Goal: Task Accomplishment & Management: Use online tool/utility

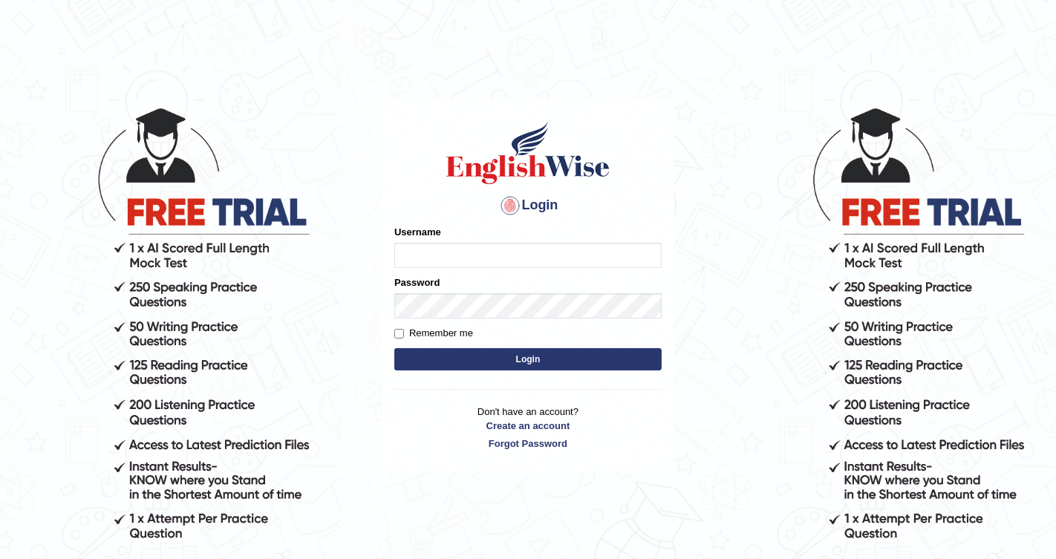
type input "Chetna09"
click at [466, 358] on button "Login" at bounding box center [527, 359] width 267 height 22
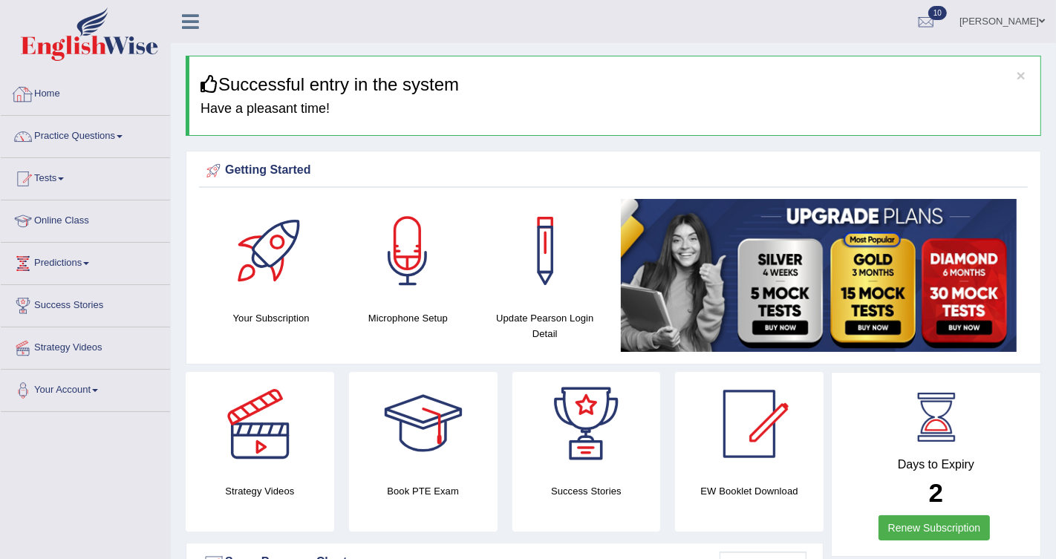
click at [51, 97] on link "Home" at bounding box center [85, 91] width 169 height 37
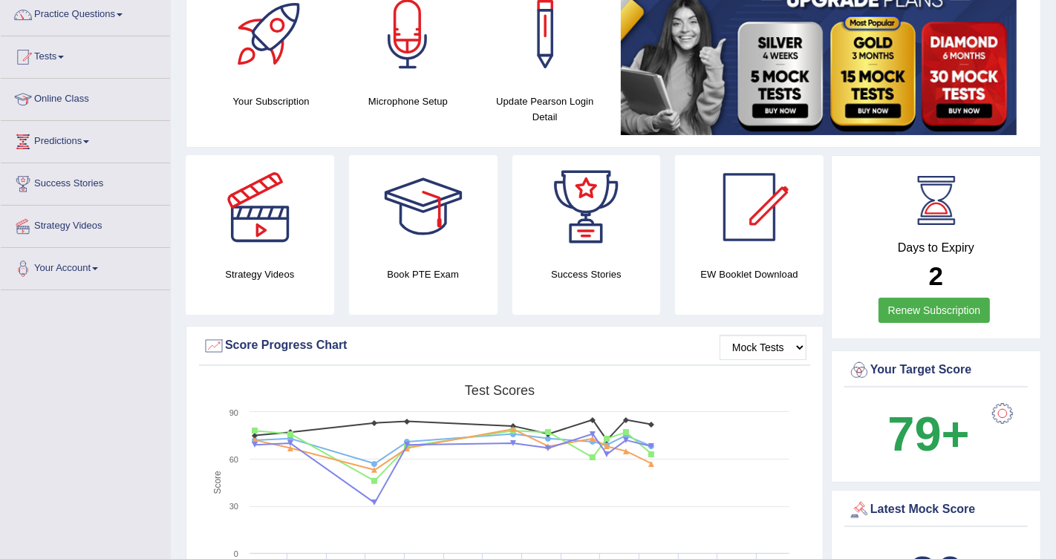
scroll to position [94, 0]
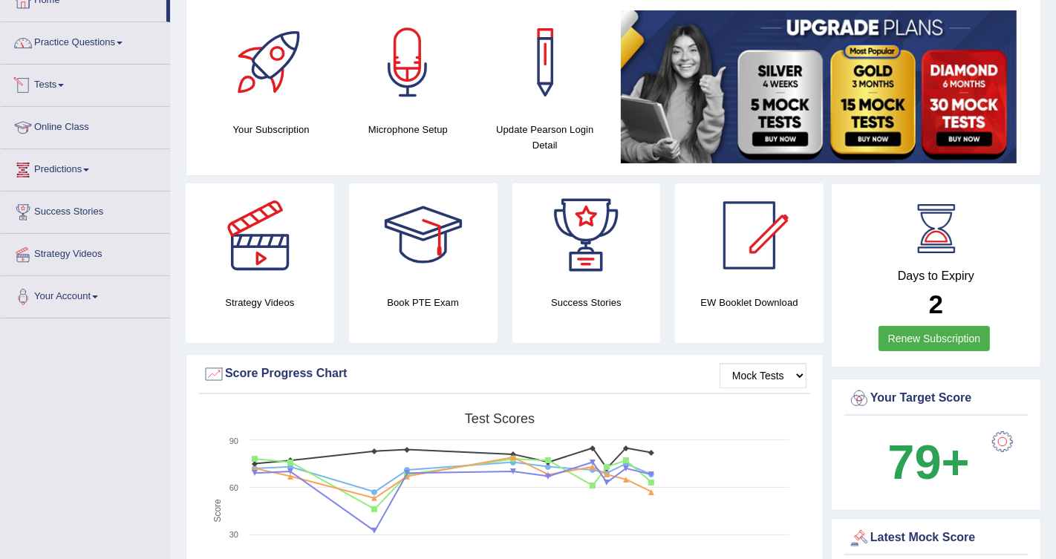
click at [88, 47] on link "Practice Questions" at bounding box center [85, 40] width 169 height 37
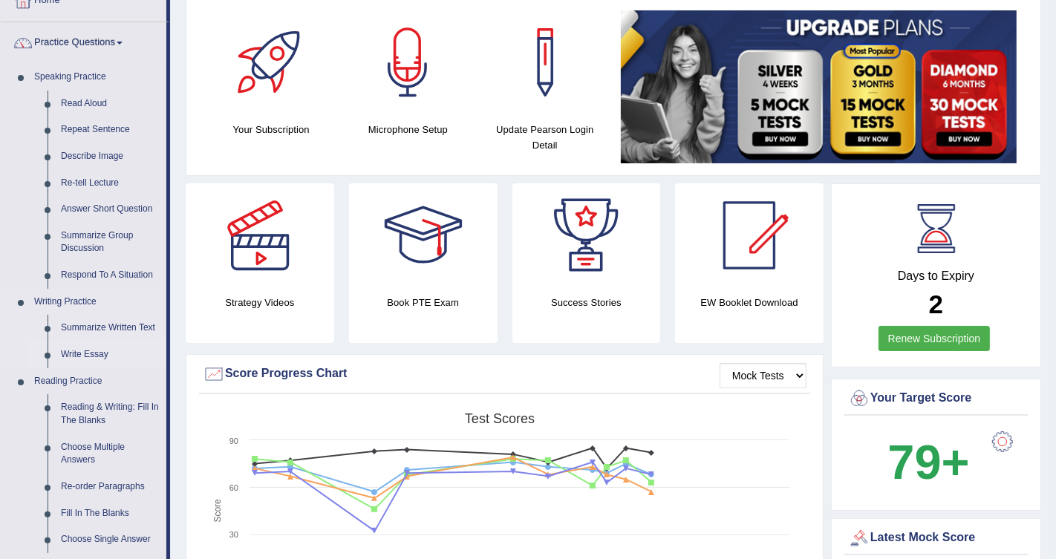
click at [105, 351] on link "Write Essay" at bounding box center [110, 354] width 112 height 27
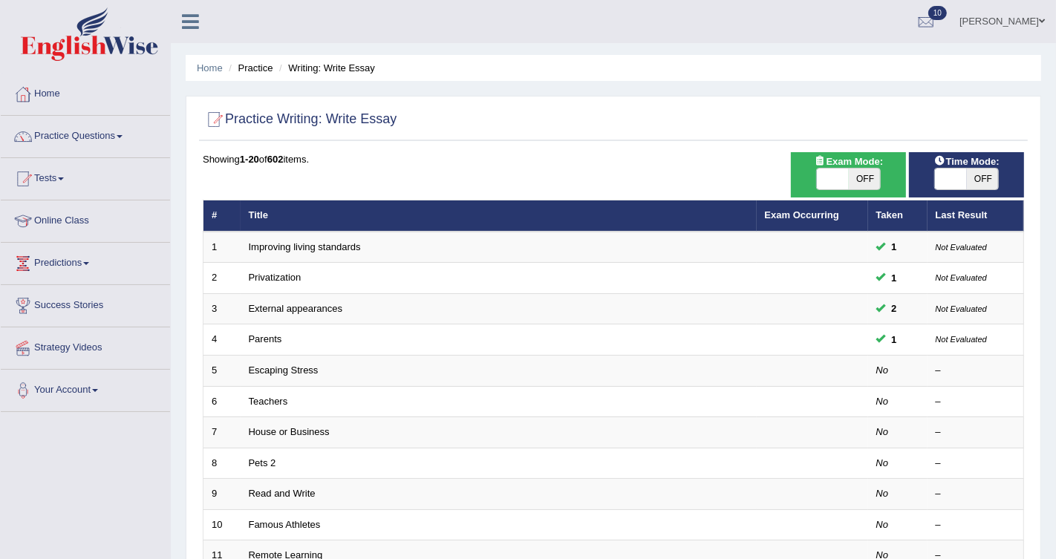
click at [854, 177] on span "OFF" at bounding box center [865, 179] width 32 height 21
checkbox input "true"
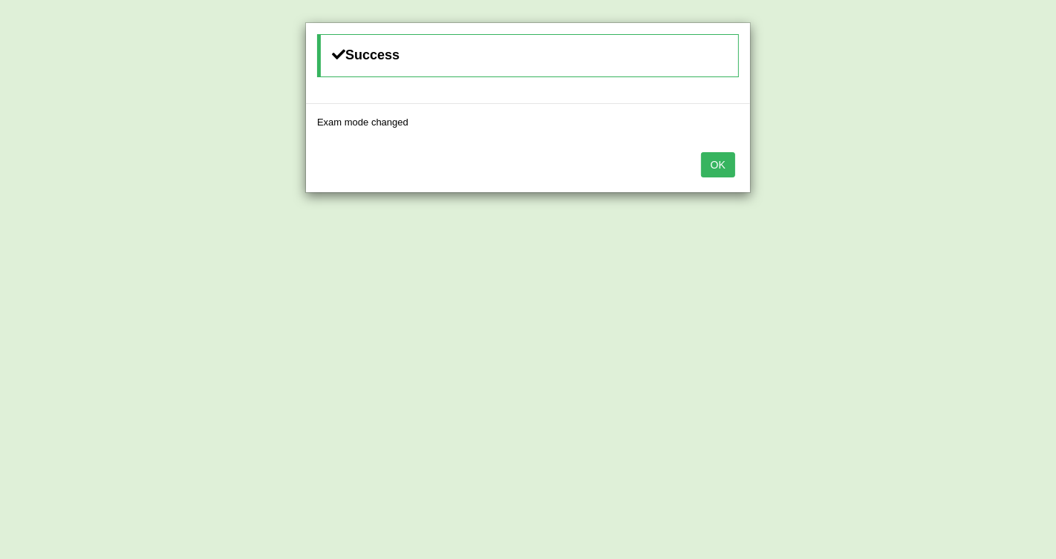
click at [735, 172] on div "OK" at bounding box center [528, 166] width 444 height 52
click at [728, 168] on button "OK" at bounding box center [718, 164] width 34 height 25
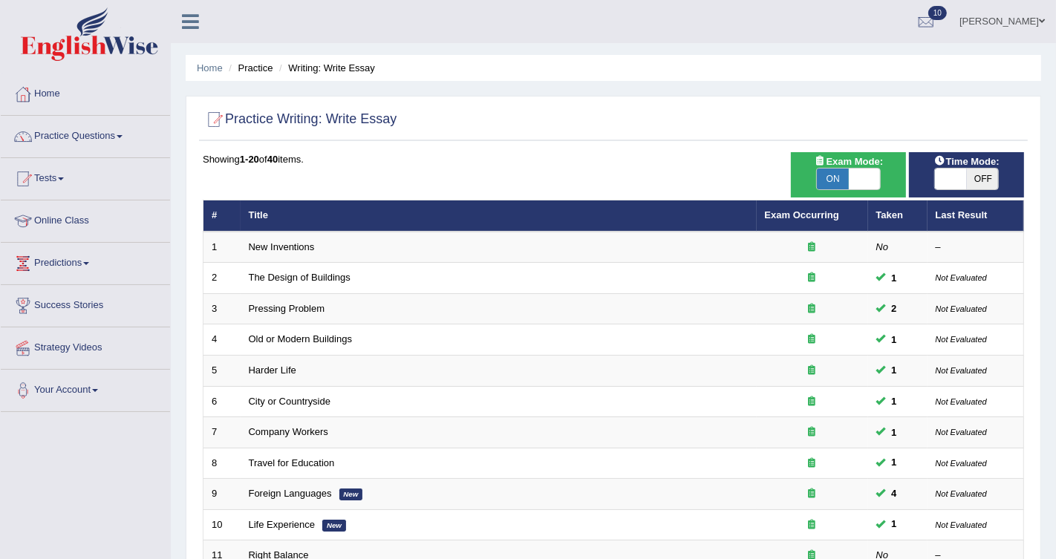
click at [981, 183] on span "OFF" at bounding box center [983, 179] width 32 height 21
checkbox input "true"
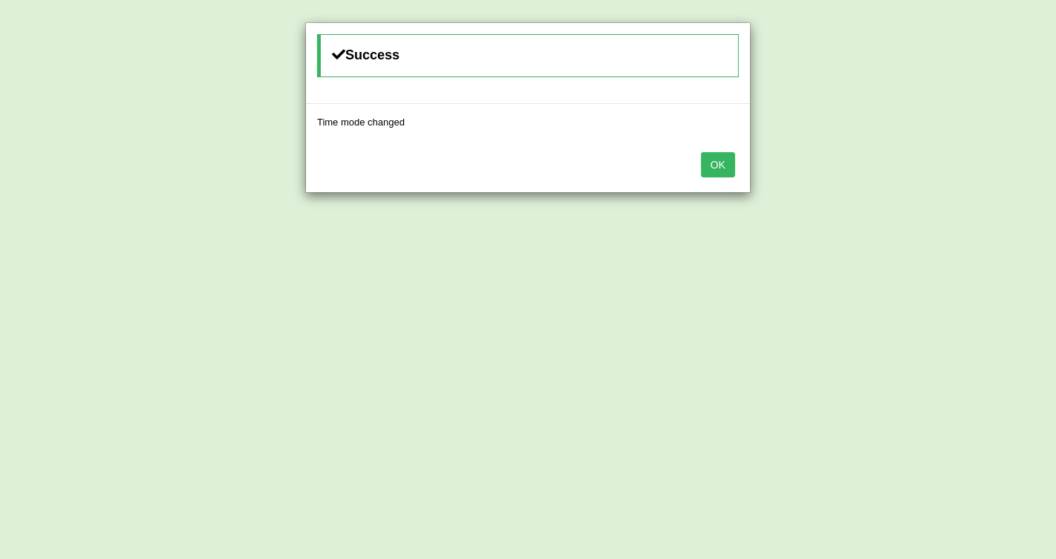
click at [718, 169] on button "OK" at bounding box center [718, 164] width 34 height 25
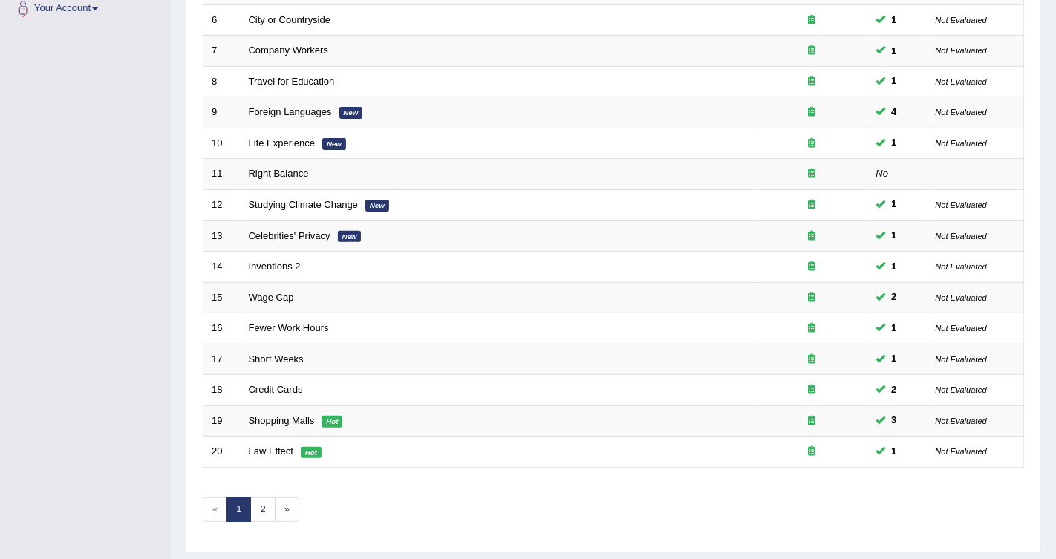
scroll to position [414, 0]
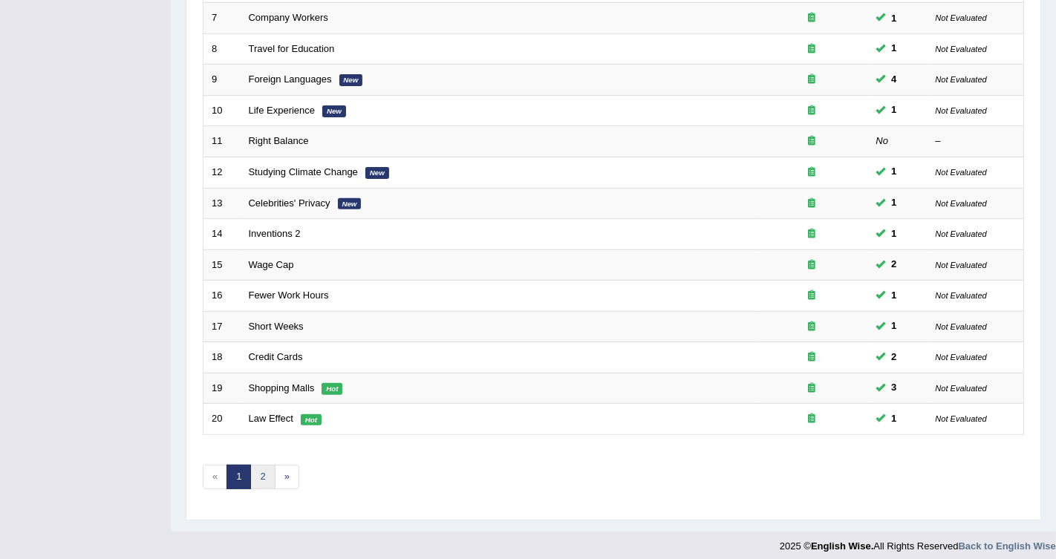
click at [254, 465] on link "2" at bounding box center [262, 477] width 24 height 24
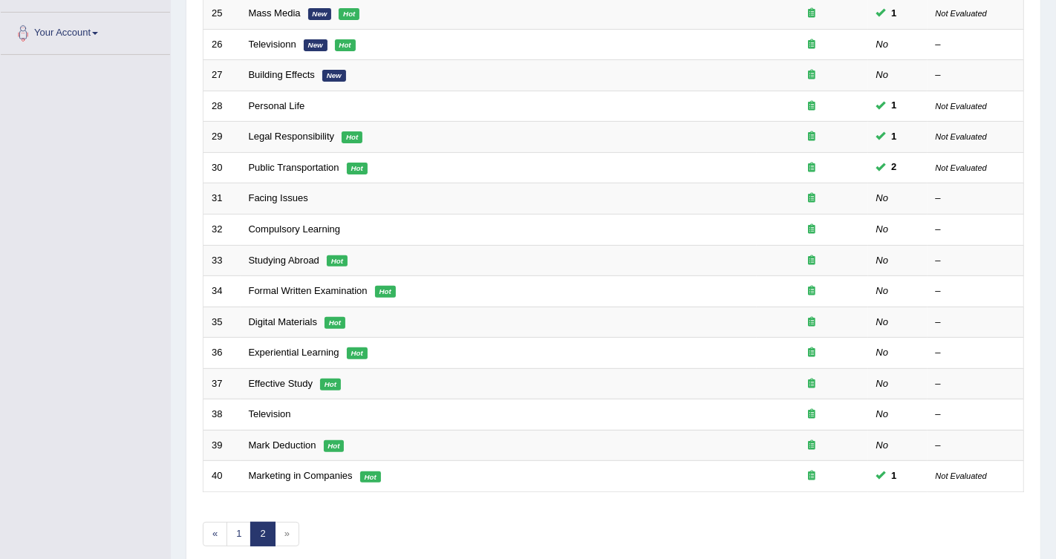
scroll to position [358, 0]
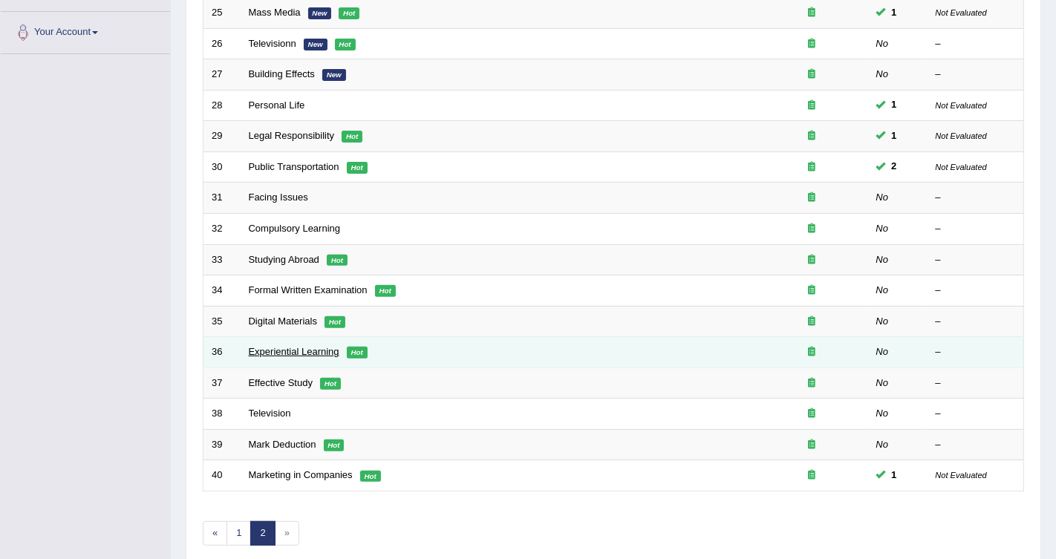
click at [327, 346] on link "Experiential Learning" at bounding box center [294, 351] width 91 height 11
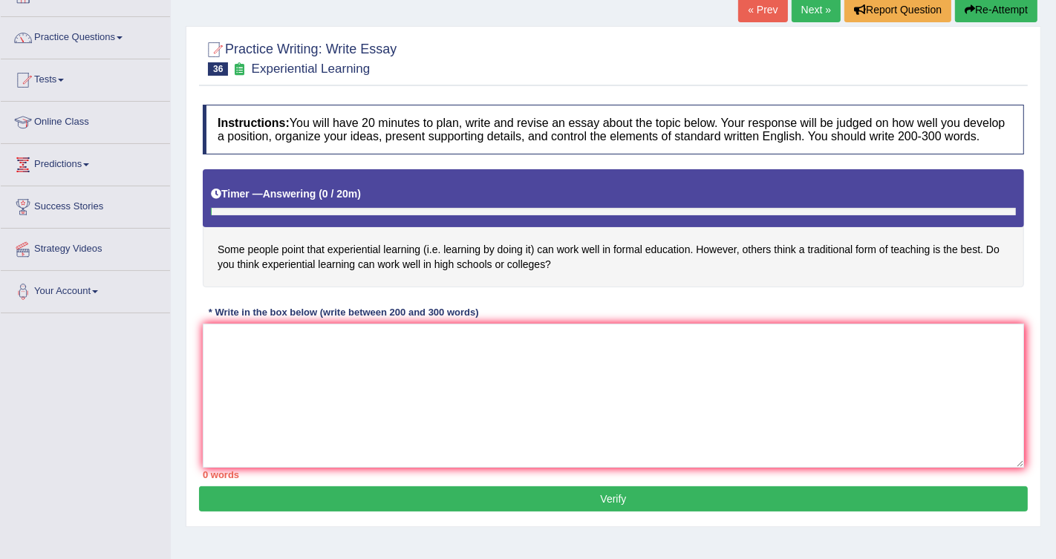
scroll to position [106, 0]
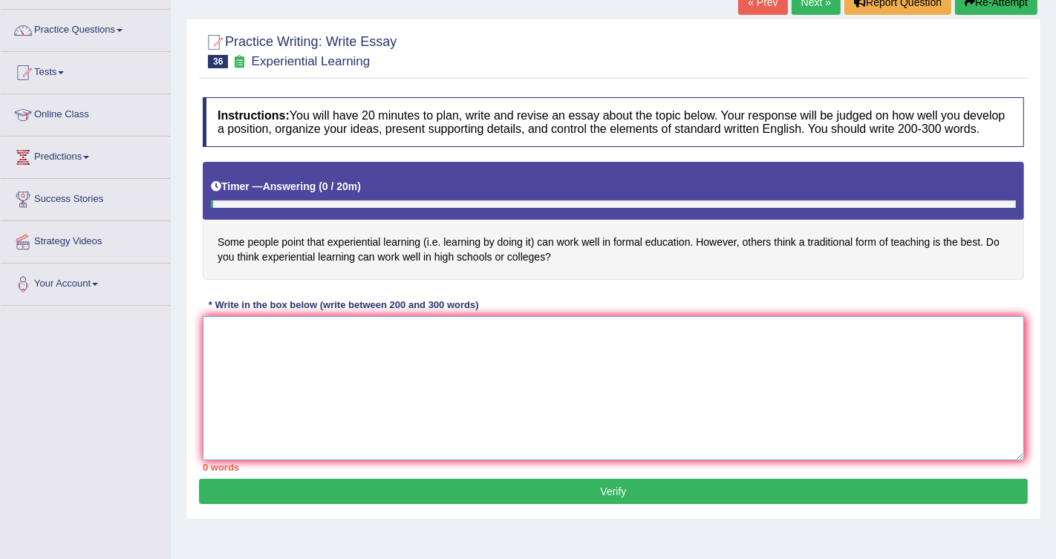
paste textarea "n [DATE] society, the increasing influence of eduaction on our lives has ignite…"
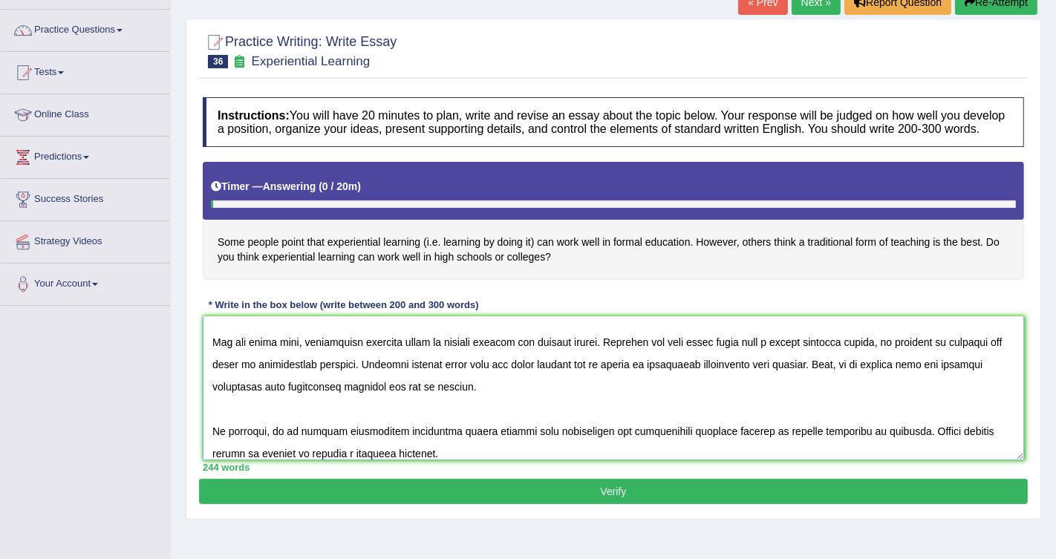
scroll to position [0, 0]
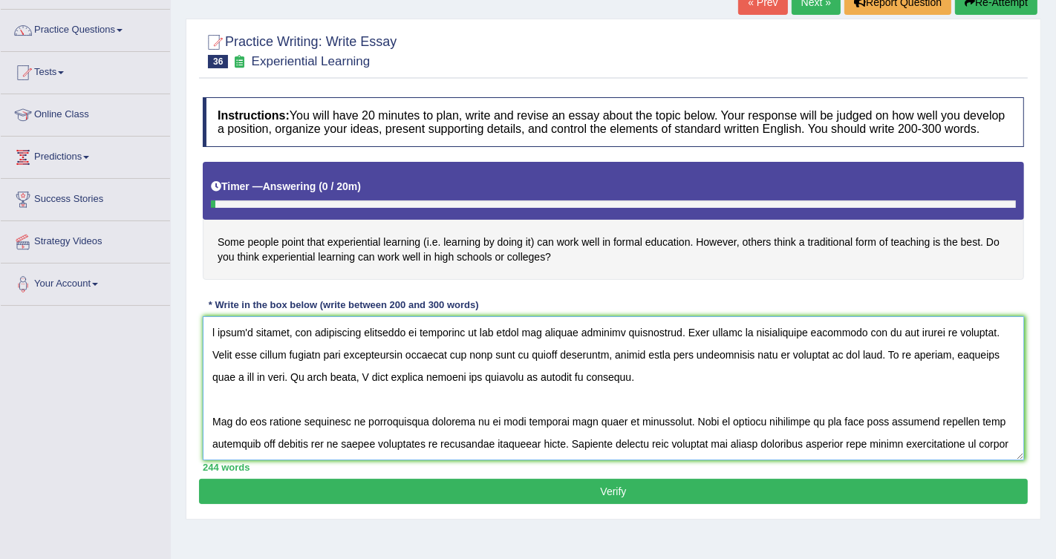
click at [212, 350] on textarea at bounding box center [613, 388] width 821 height 144
drag, startPoint x: 708, startPoint y: 368, endPoint x: 749, endPoint y: 370, distance: 40.9
click at [749, 370] on textarea at bounding box center [613, 388] width 821 height 144
drag, startPoint x: 468, startPoint y: 344, endPoint x: 425, endPoint y: 342, distance: 42.4
click at [425, 342] on textarea at bounding box center [613, 388] width 821 height 144
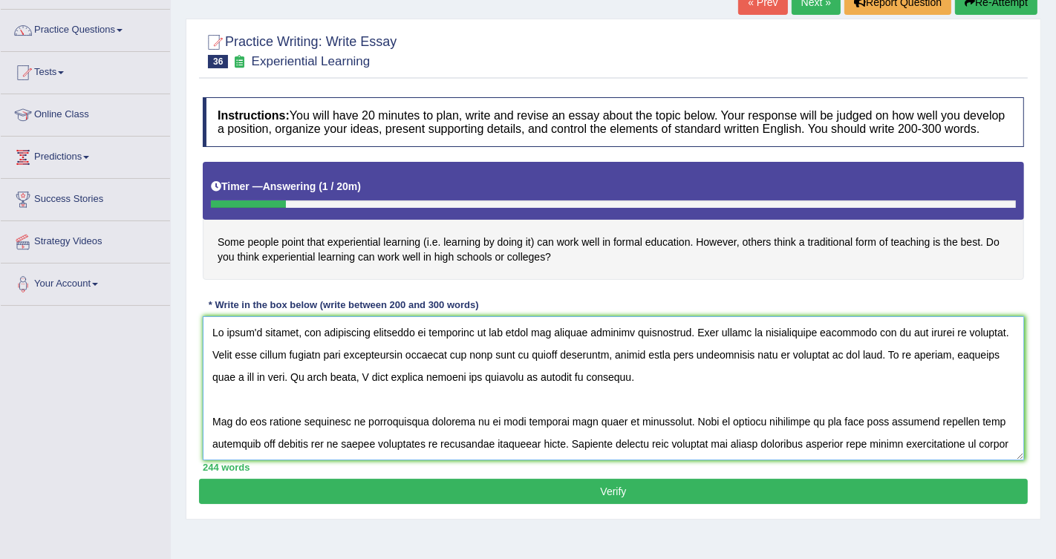
click at [704, 368] on textarea at bounding box center [613, 388] width 821 height 144
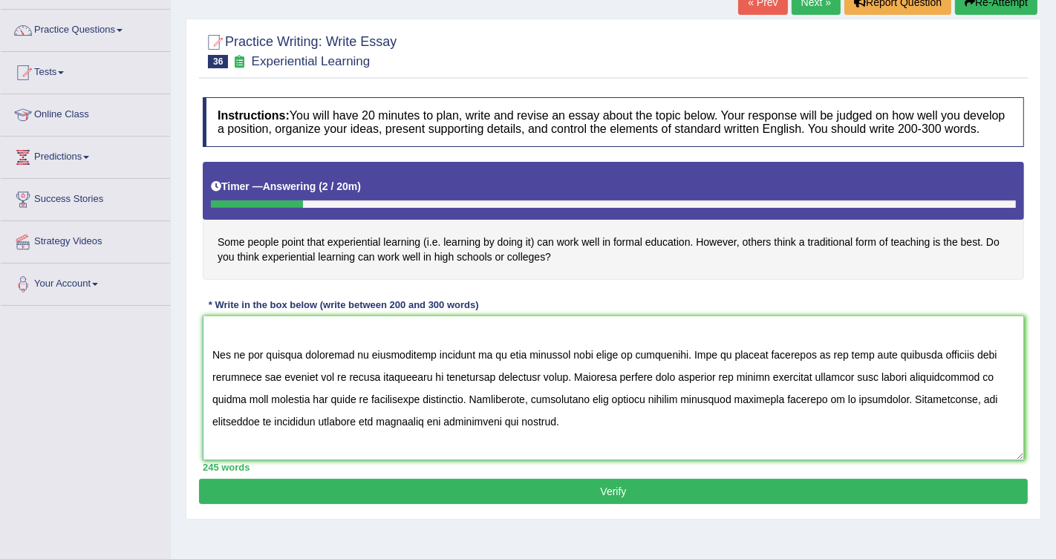
scroll to position [68, 0]
click at [660, 392] on textarea at bounding box center [613, 388] width 821 height 144
drag, startPoint x: 240, startPoint y: 410, endPoint x: 205, endPoint y: 404, distance: 35.4
click at [204, 404] on textarea at bounding box center [613, 388] width 821 height 144
click at [467, 412] on textarea at bounding box center [613, 388] width 821 height 144
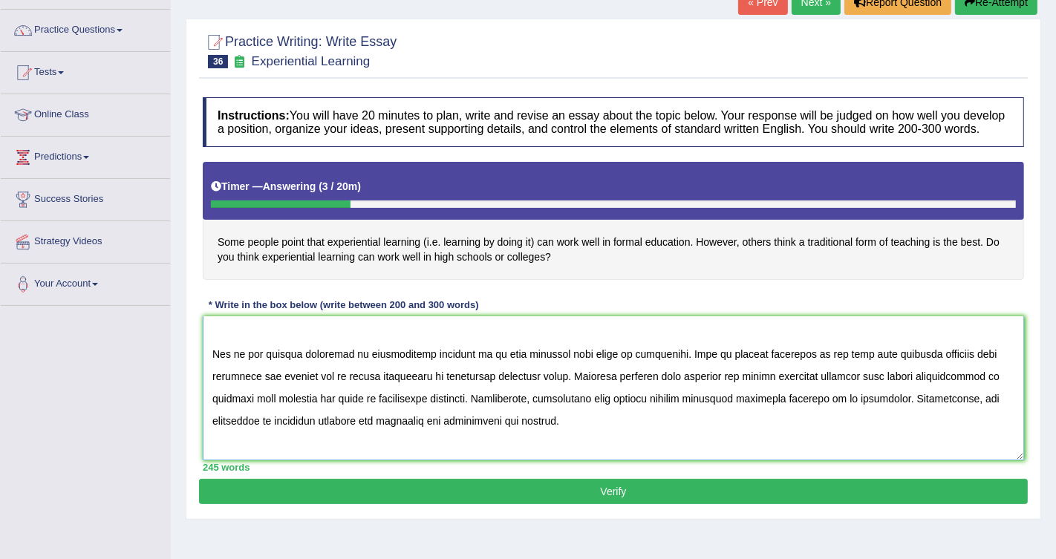
drag, startPoint x: 490, startPoint y: 413, endPoint x: 438, endPoint y: 410, distance: 52.1
click at [438, 410] on textarea at bounding box center [613, 388] width 821 height 144
click at [562, 411] on textarea at bounding box center [613, 388] width 821 height 144
click at [558, 411] on textarea at bounding box center [613, 388] width 821 height 144
drag, startPoint x: 857, startPoint y: 413, endPoint x: 891, endPoint y: 415, distance: 33.5
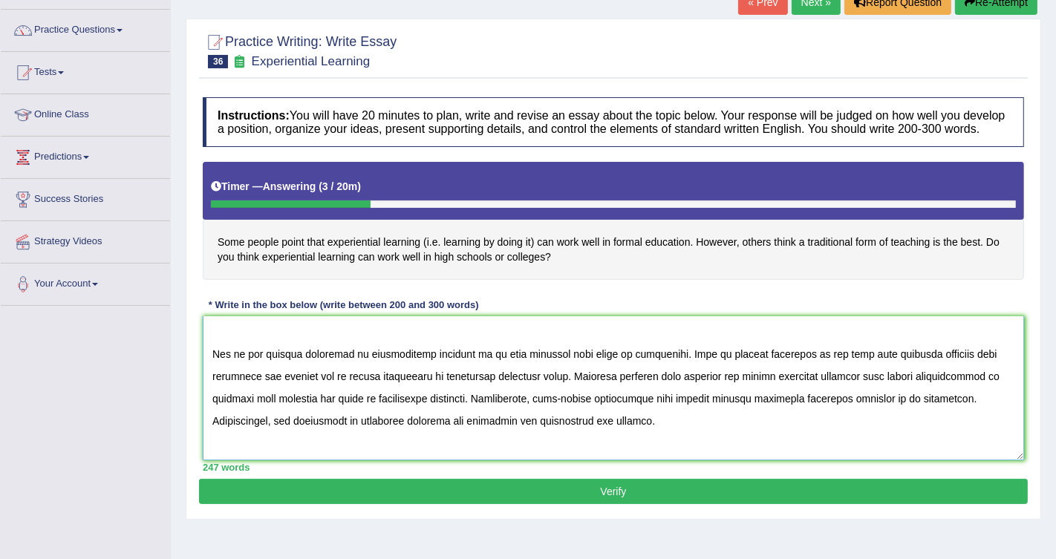
click at [891, 415] on textarea at bounding box center [613, 388] width 821 height 144
click at [349, 367] on textarea at bounding box center [613, 388] width 821 height 144
drag, startPoint x: 434, startPoint y: 391, endPoint x: 384, endPoint y: 385, distance: 50.8
click at [385, 385] on textarea at bounding box center [613, 388] width 821 height 144
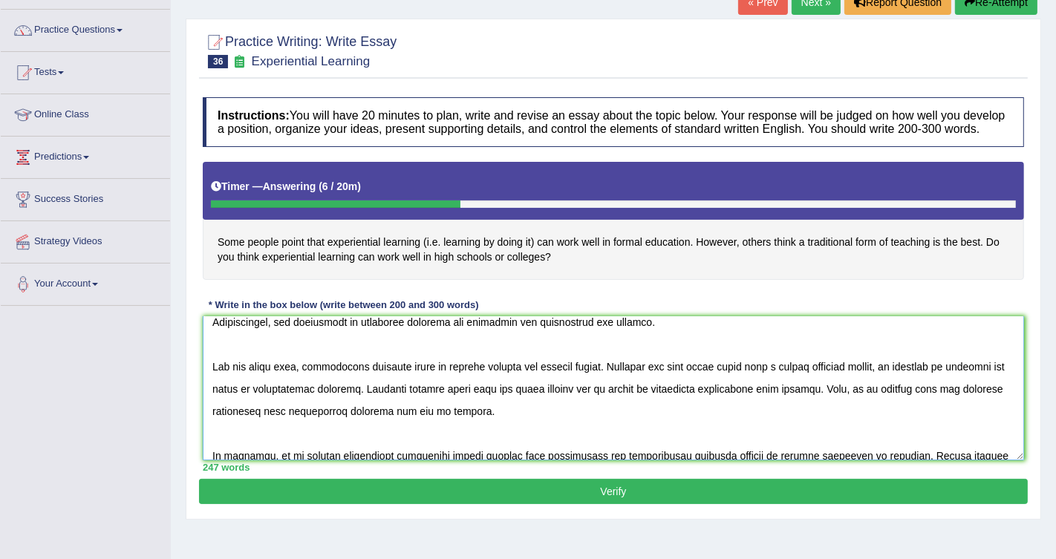
scroll to position [168, 0]
click at [808, 376] on textarea at bounding box center [613, 388] width 821 height 144
drag, startPoint x: 748, startPoint y: 379, endPoint x: 879, endPoint y: 379, distance: 131.4
click at [879, 379] on textarea at bounding box center [613, 388] width 821 height 144
click at [794, 402] on textarea at bounding box center [613, 388] width 821 height 144
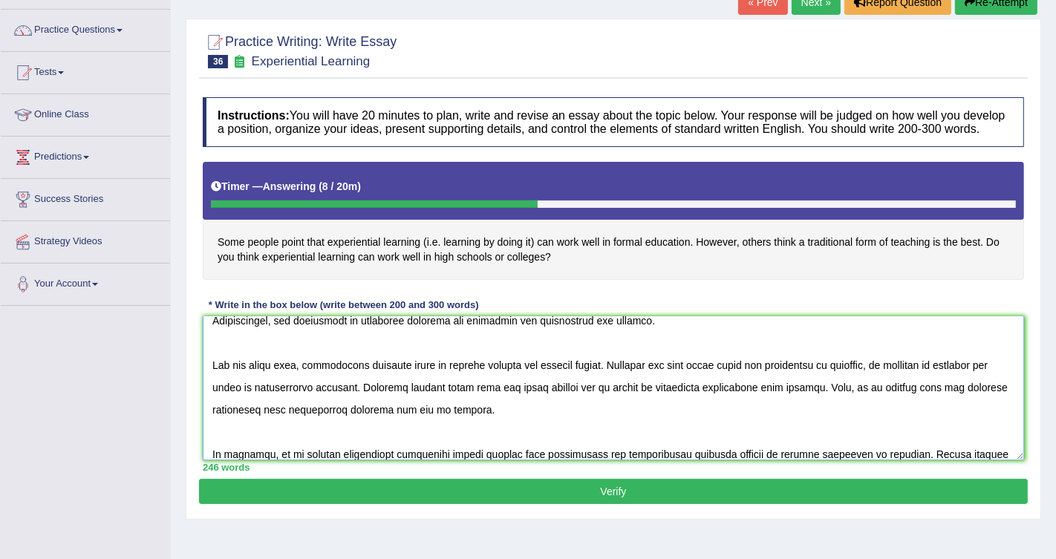
click at [829, 405] on textarea at bounding box center [613, 388] width 821 height 144
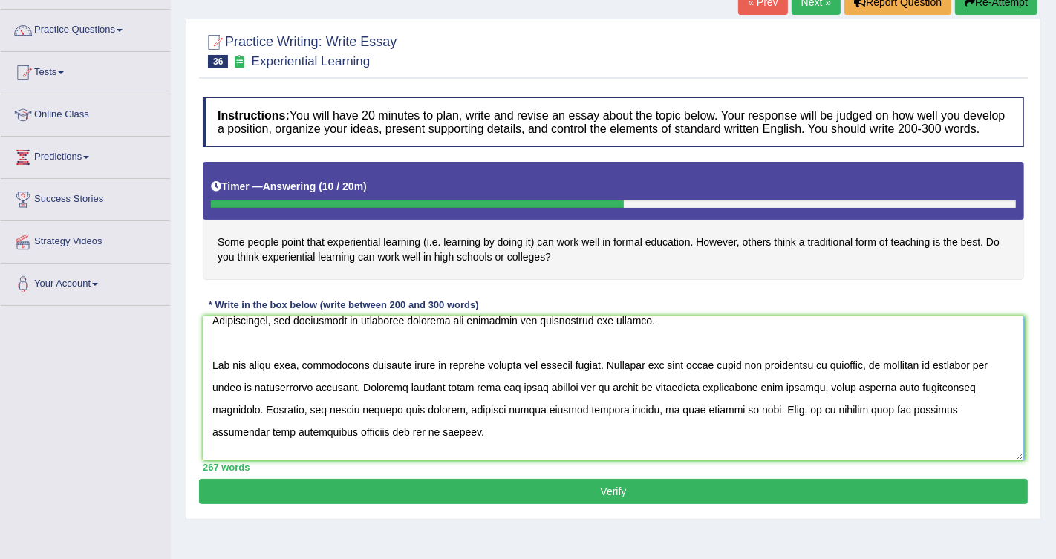
drag, startPoint x: 644, startPoint y: 422, endPoint x: 751, endPoint y: 423, distance: 107.6
click at [751, 423] on textarea at bounding box center [613, 388] width 821 height 144
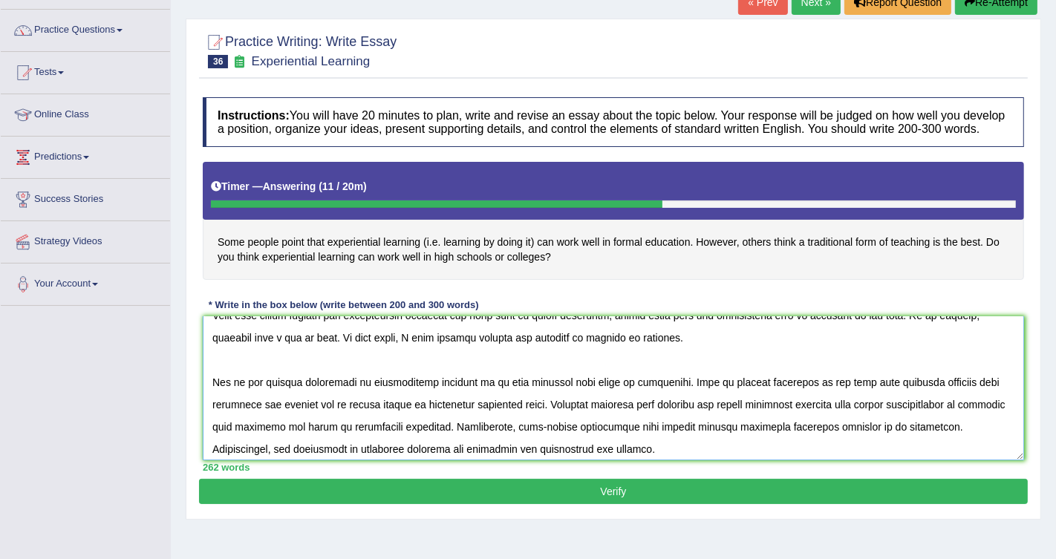
scroll to position [0, 0]
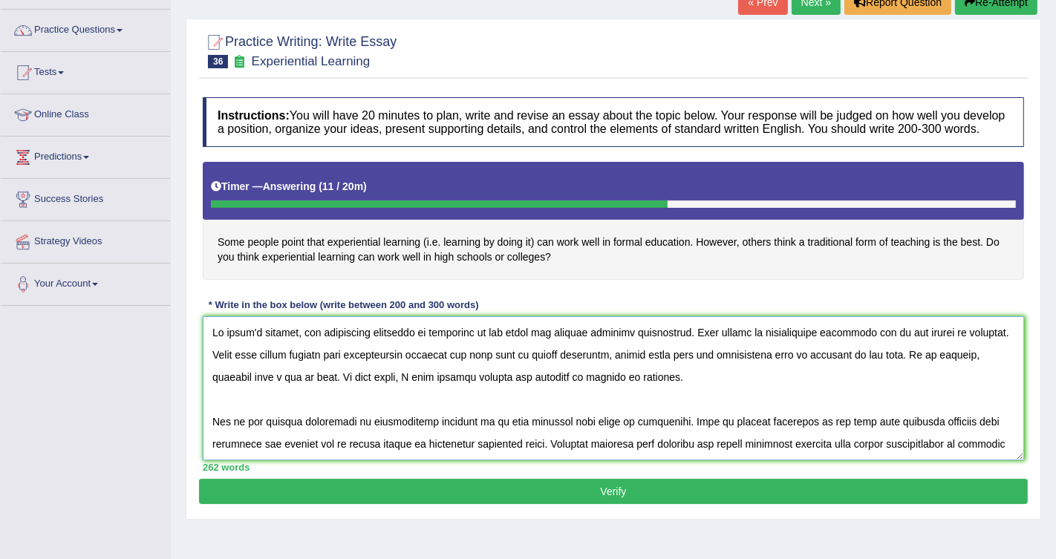
type textarea "In [DATE] society, the increasing influence of education on our lives has ignit…"
click at [513, 498] on button "Verify" at bounding box center [613, 491] width 828 height 25
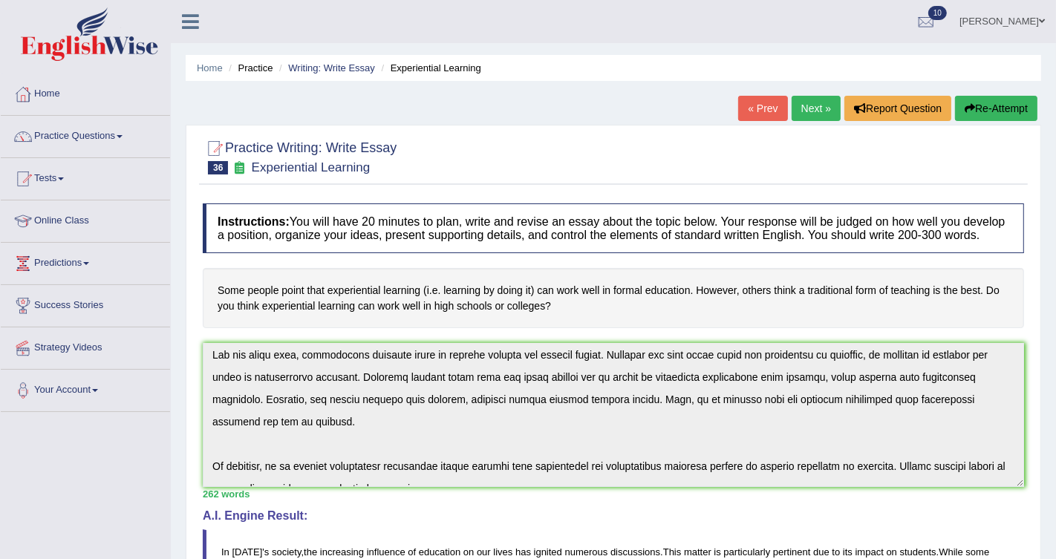
scroll to position [223, 0]
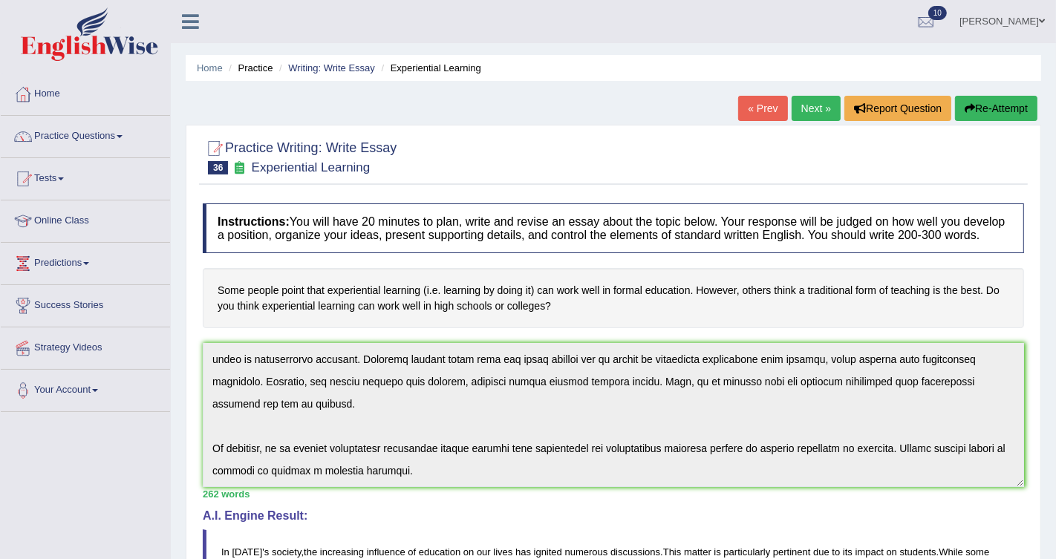
click at [875, 533] on div "Instructions: You will have 20 minutes to plan, write and revise an essay about…" at bounding box center [613, 555] width 828 height 719
click at [970, 107] on icon "button" at bounding box center [969, 108] width 10 height 10
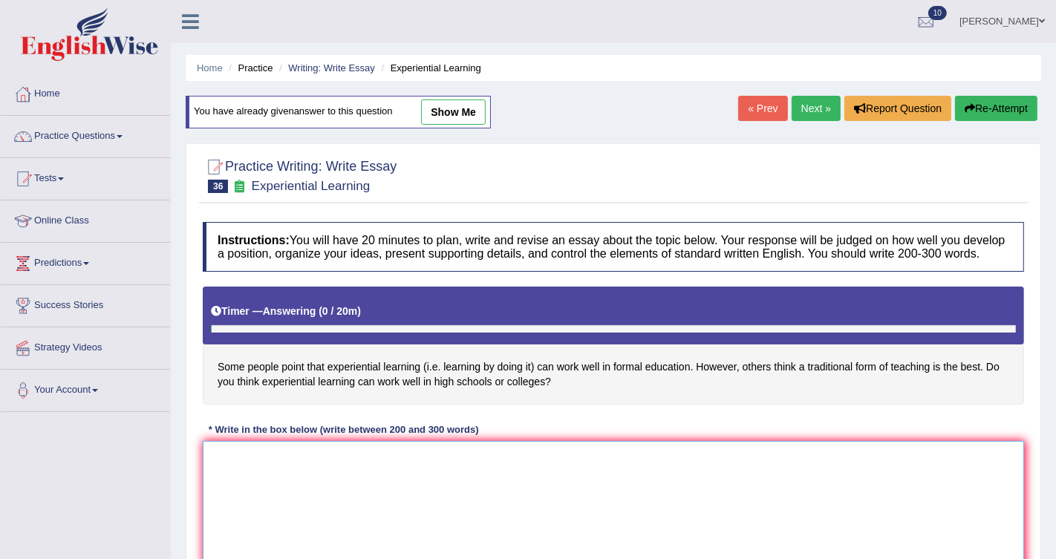
click at [431, 470] on textarea at bounding box center [613, 513] width 821 height 144
paste textarea "In [DATE] society, the increasing influence of education on our lives has ignit…"
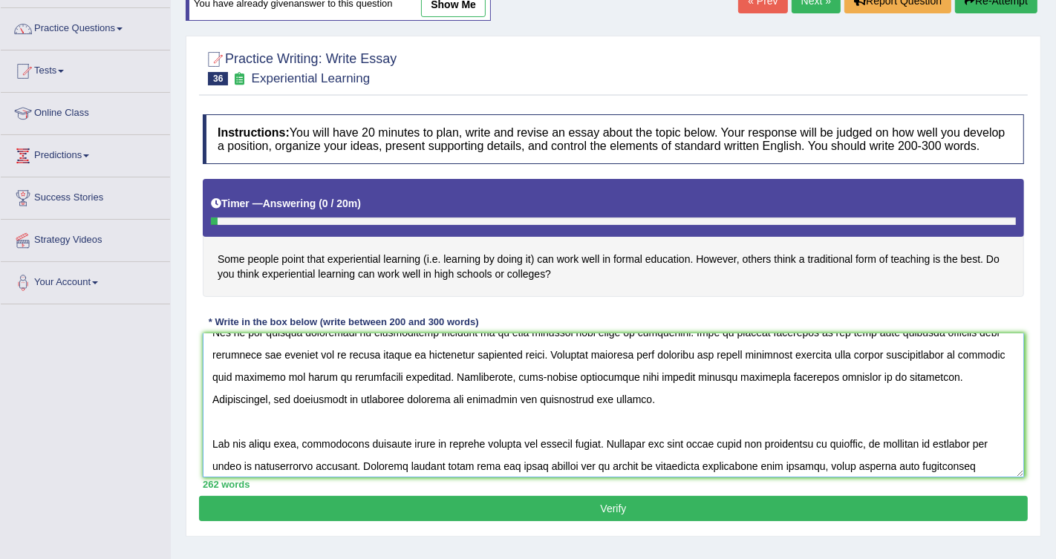
scroll to position [113, 0]
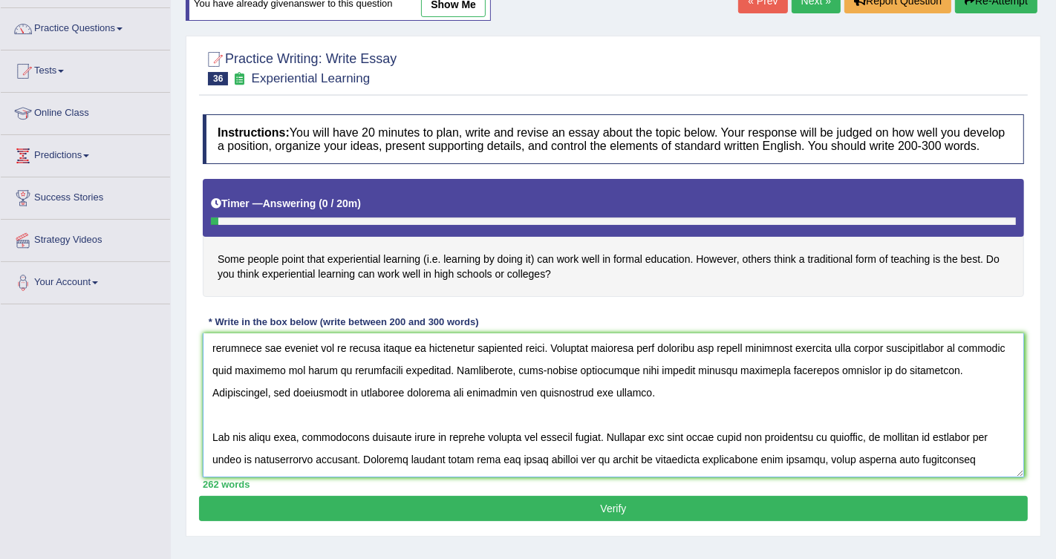
click at [416, 381] on textarea at bounding box center [613, 405] width 821 height 144
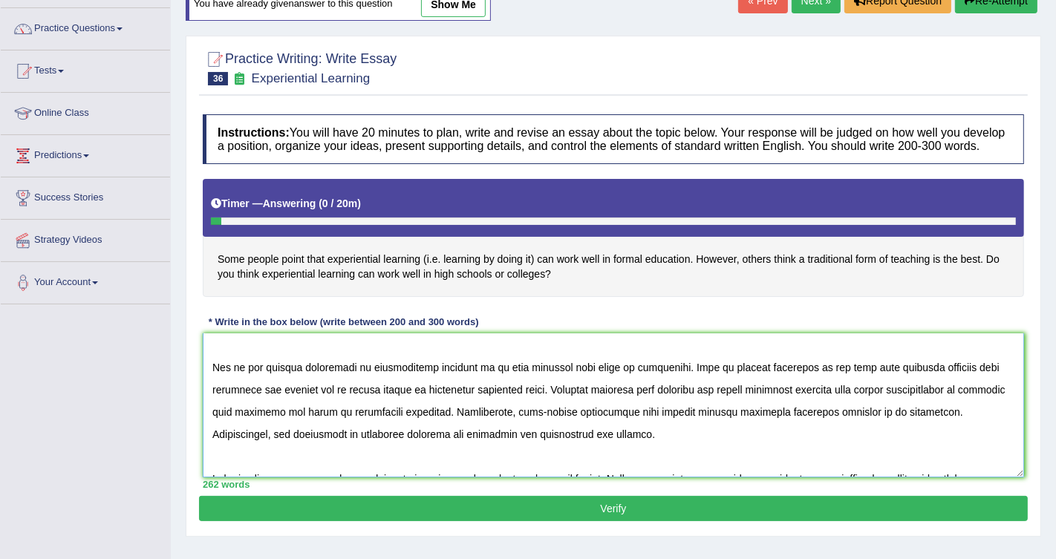
scroll to position [69, 0]
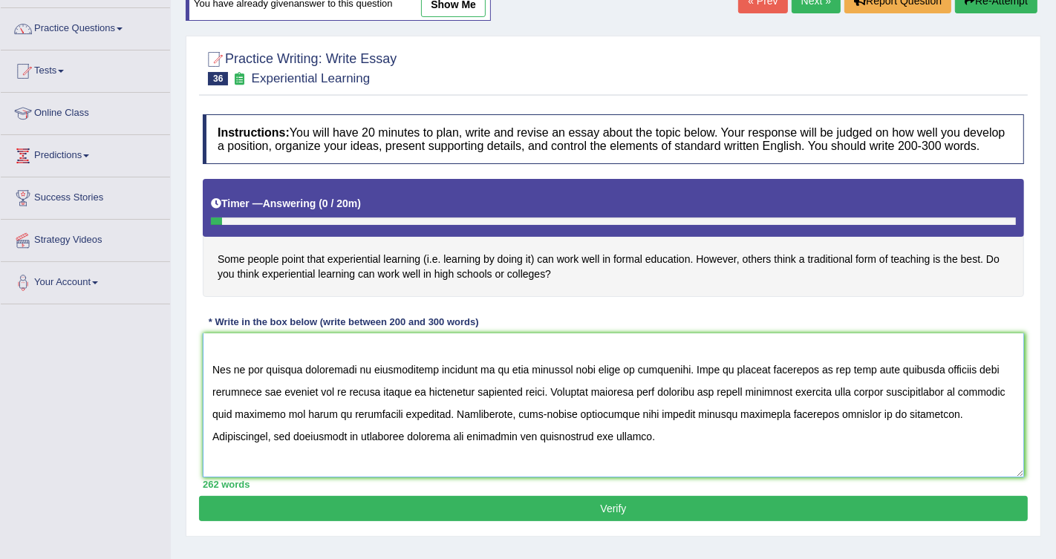
click at [616, 389] on textarea at bounding box center [613, 405] width 821 height 144
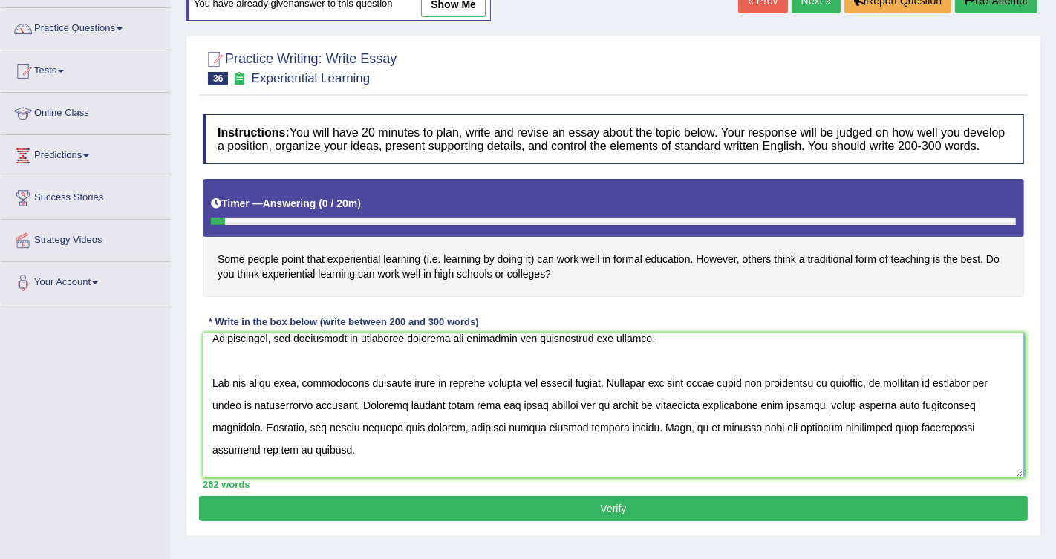
scroll to position [168, 0]
click at [951, 418] on textarea at bounding box center [613, 405] width 821 height 144
type textarea "In [DATE] society, the increasing influence of education on our lives has ignit…"
click at [480, 516] on button "Verify" at bounding box center [613, 508] width 828 height 25
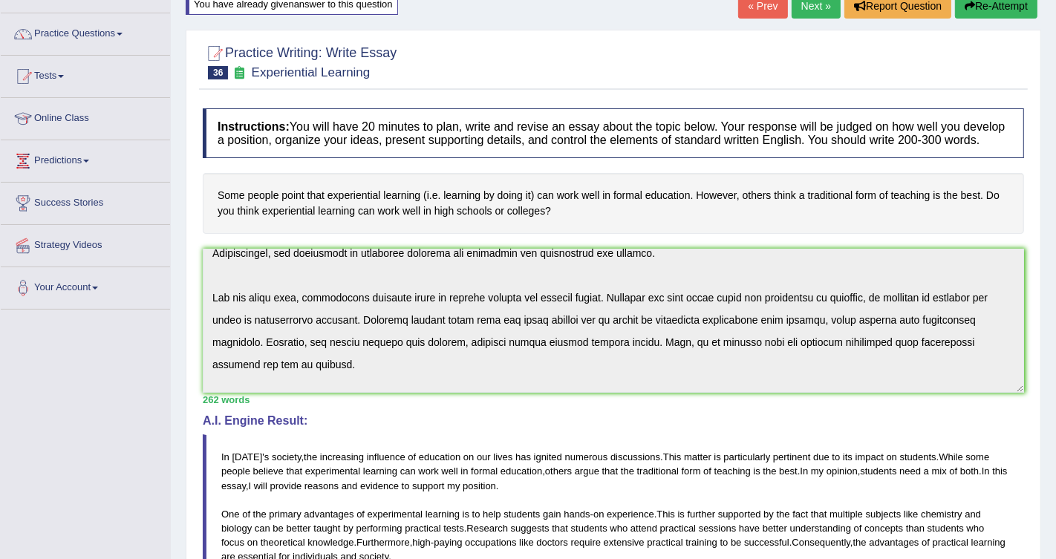
scroll to position [0, 0]
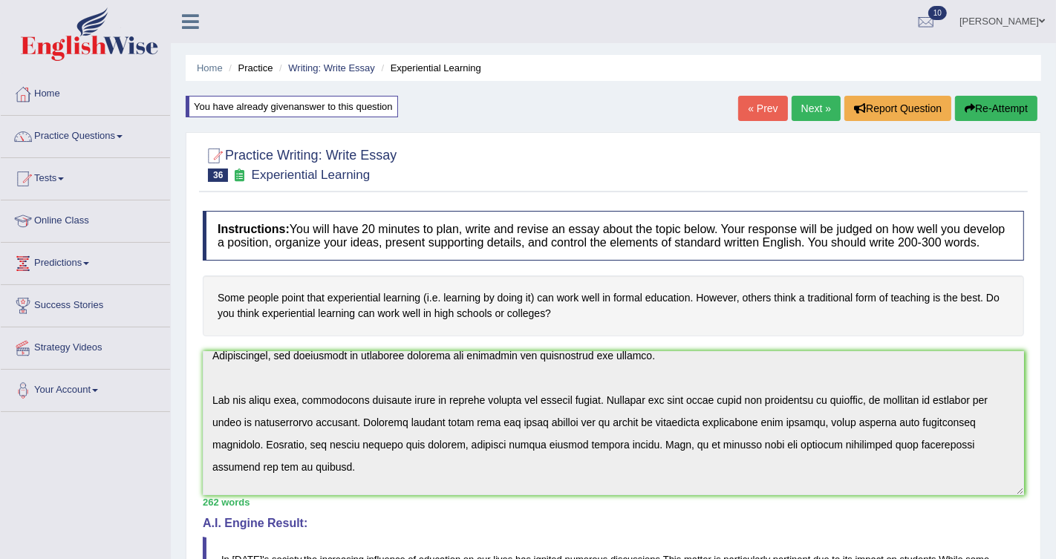
click at [985, 115] on button "Re-Attempt" at bounding box center [996, 108] width 82 height 25
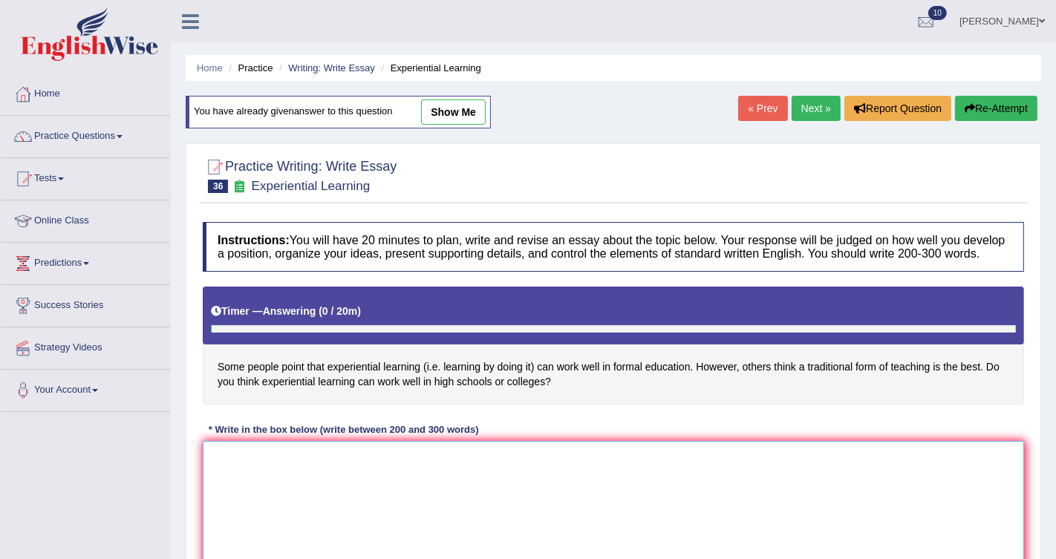
click at [505, 488] on textarea at bounding box center [613, 513] width 821 height 144
paste textarea "In [DATE] society, the increasing influence of education on our lives has ignit…"
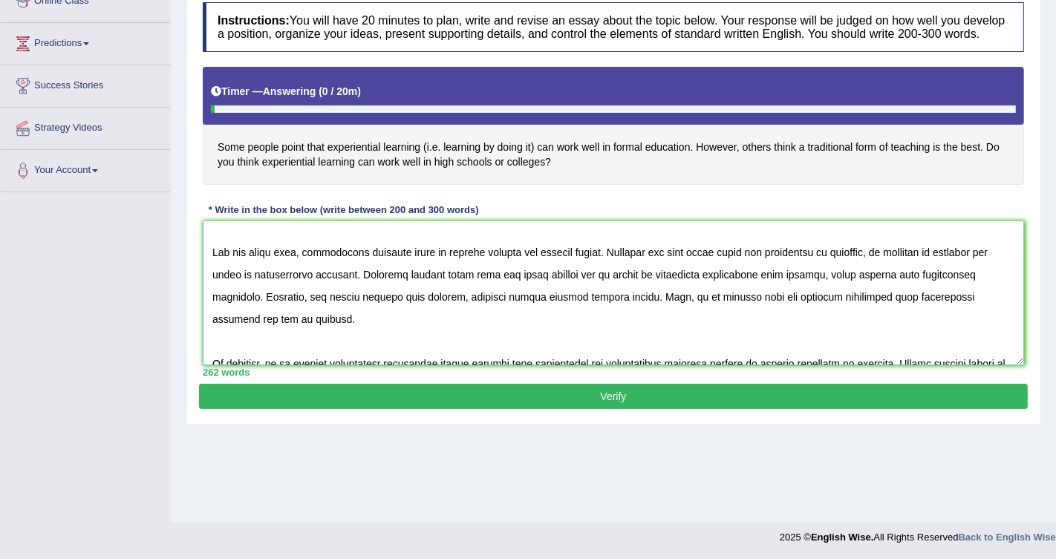
scroll to position [185, 0]
click at [232, 267] on textarea at bounding box center [613, 293] width 821 height 144
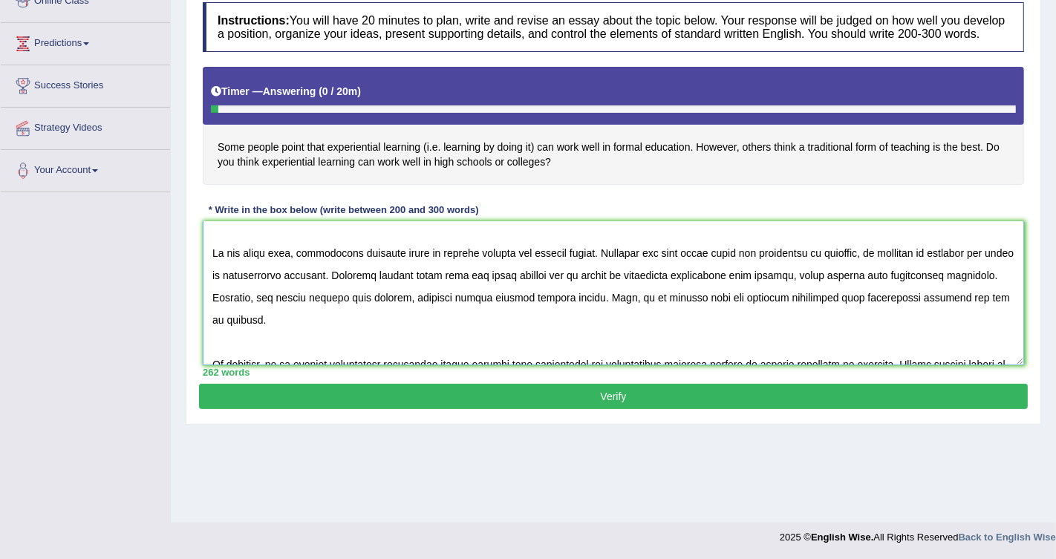
click at [951, 289] on textarea at bounding box center [613, 293] width 821 height 144
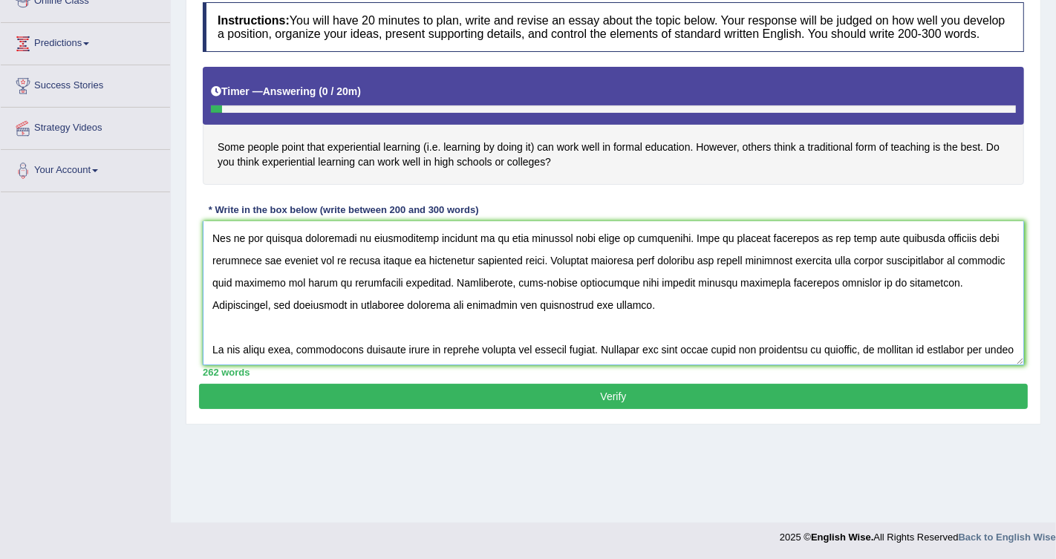
scroll to position [88, 0]
click at [416, 299] on textarea at bounding box center [613, 293] width 821 height 144
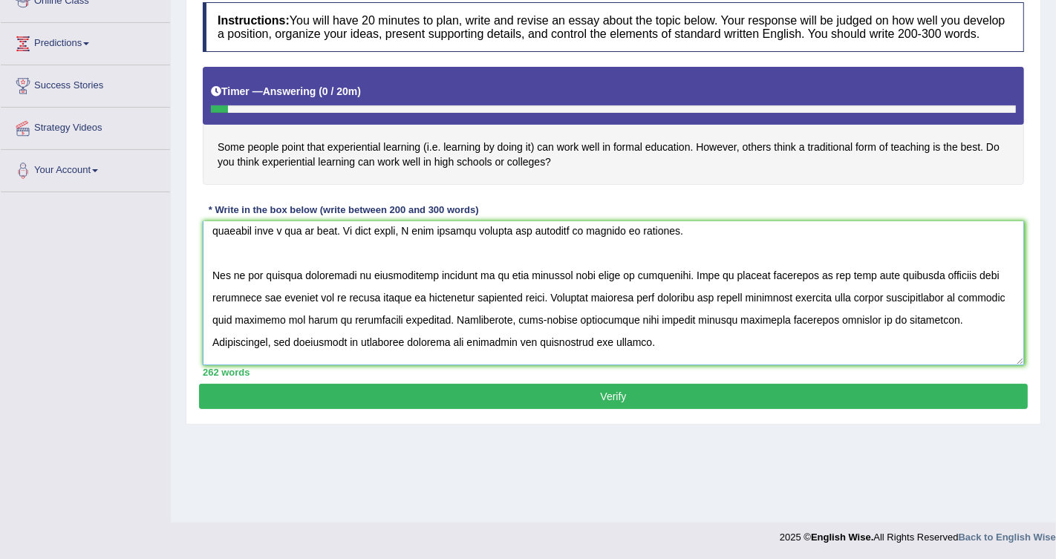
scroll to position [45, 0]
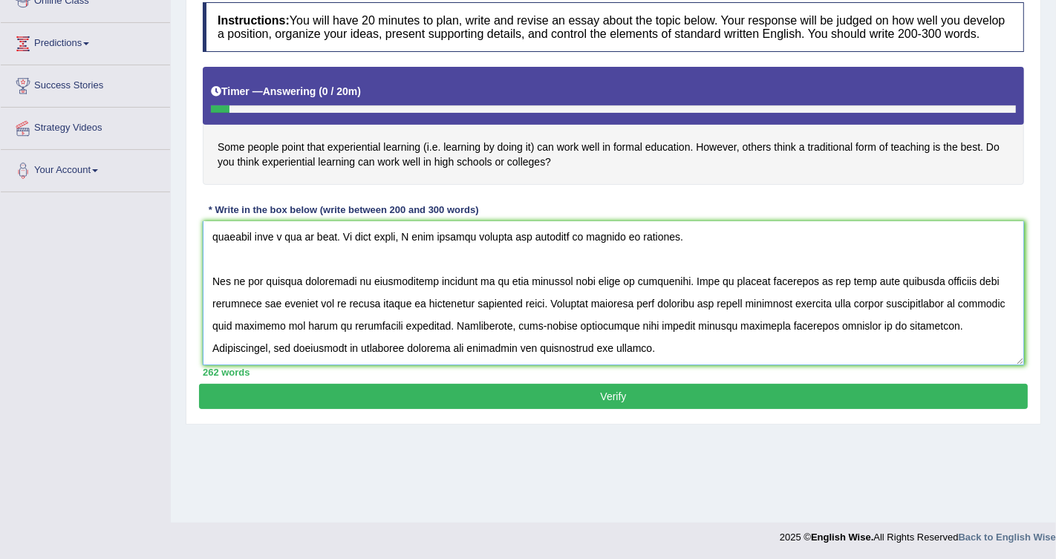
click at [615, 295] on textarea at bounding box center [613, 293] width 821 height 144
type textarea "In [DATE] society, the increasing influence of education on our lives has ignit…"
click at [566, 404] on button "Verify" at bounding box center [613, 396] width 828 height 25
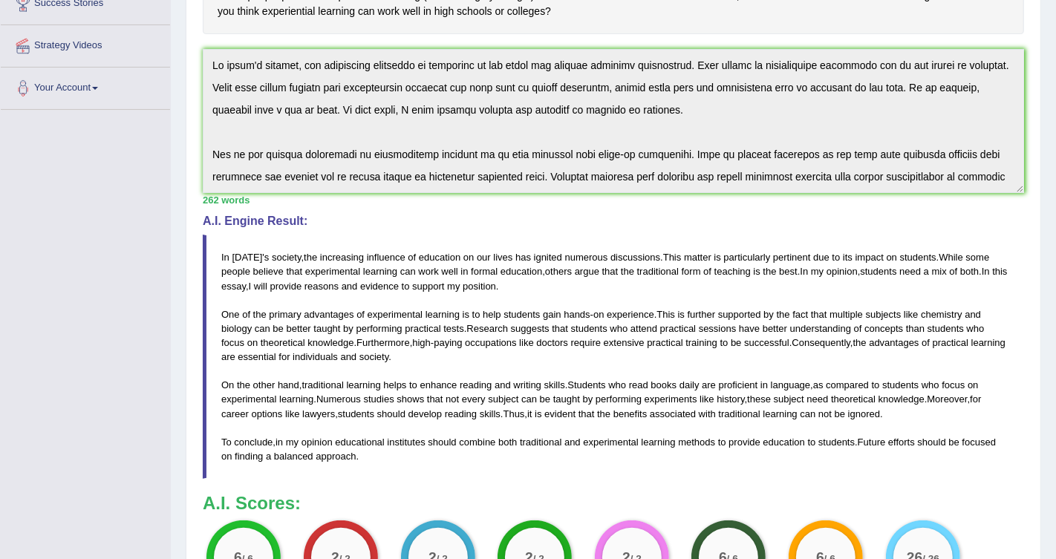
scroll to position [223, 0]
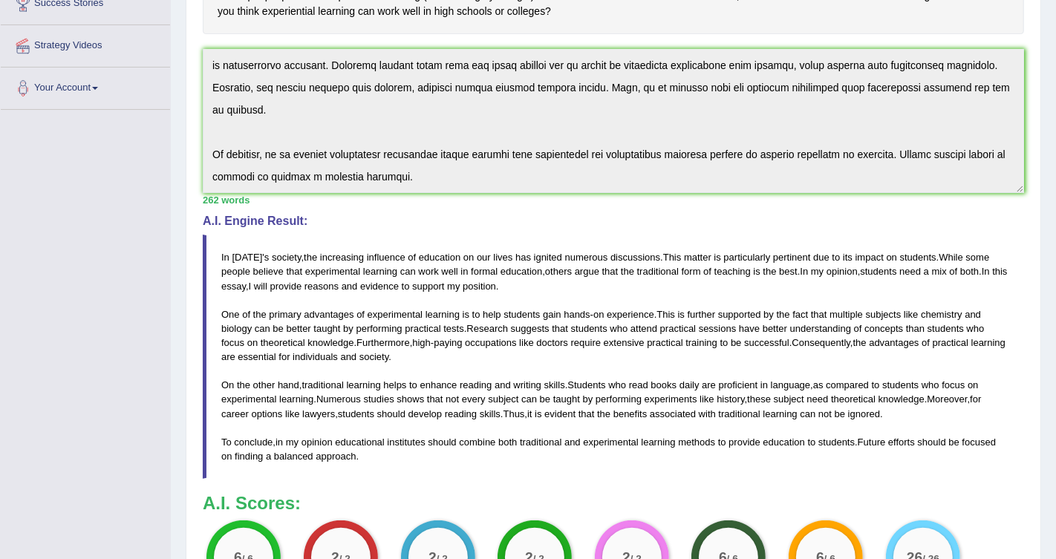
click at [751, 226] on div "Instructions: You will have 20 minutes to plan, write and revise an essay about…" at bounding box center [613, 260] width 828 height 719
